Goal: Navigation & Orientation: Go to known website

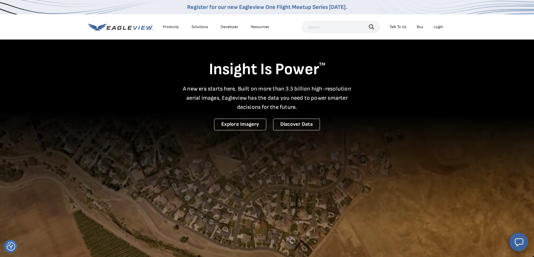
click at [441, 28] on div "Login" at bounding box center [438, 26] width 9 height 5
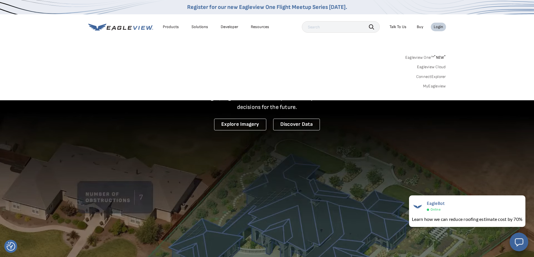
click at [434, 86] on link "MyEagleview" at bounding box center [434, 86] width 23 height 5
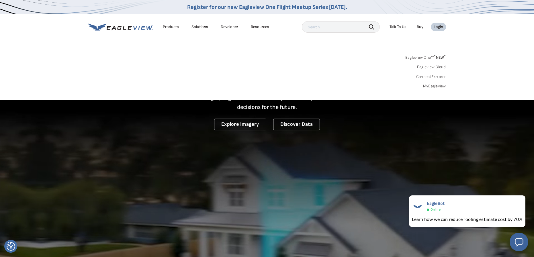
click at [437, 57] on span "* NEW *" at bounding box center [440, 57] width 12 height 5
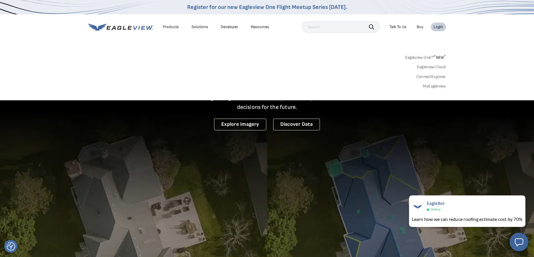
click at [437, 57] on span "* NEW *" at bounding box center [440, 57] width 12 height 5
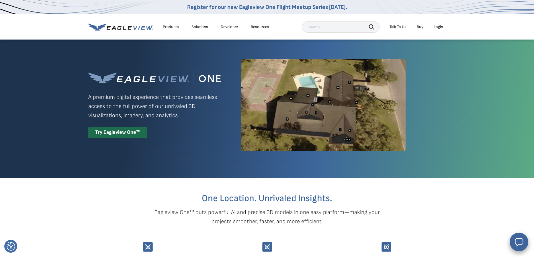
click at [441, 27] on div "Login" at bounding box center [438, 26] width 9 height 5
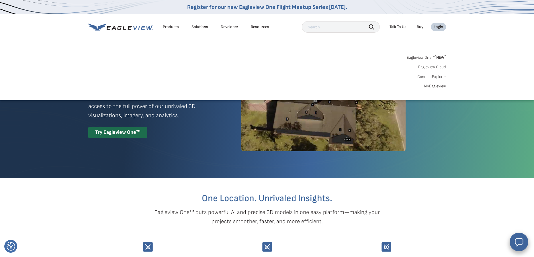
click at [437, 27] on div "Login" at bounding box center [438, 26] width 9 height 5
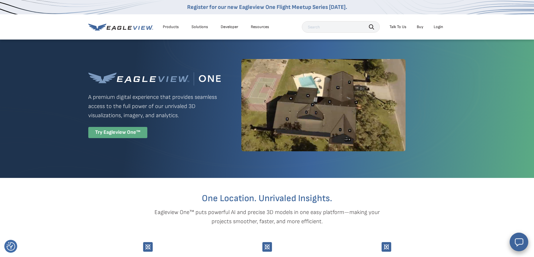
click at [120, 135] on div "Try Eagleview One™" at bounding box center [117, 132] width 59 height 11
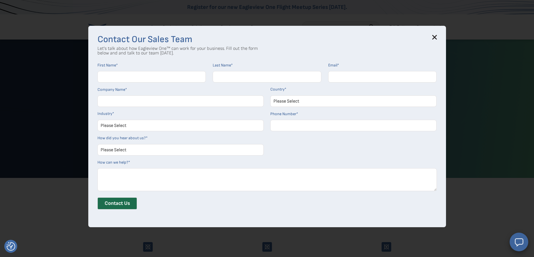
click at [437, 37] on icon at bounding box center [434, 37] width 5 height 5
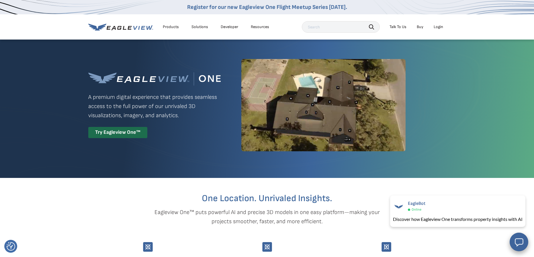
click at [440, 27] on div "Login" at bounding box center [438, 26] width 9 height 5
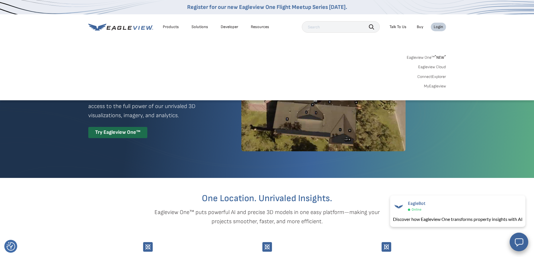
click at [433, 86] on link "MyEagleview" at bounding box center [435, 86] width 22 height 5
